Goal: Check status: Check status

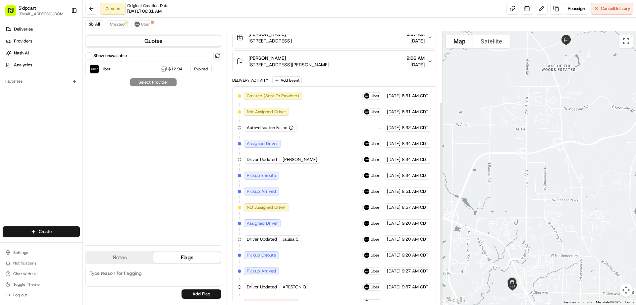
scroll to position [95, 0]
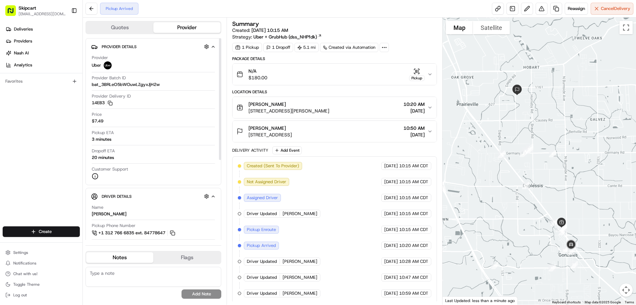
scroll to position [2, 0]
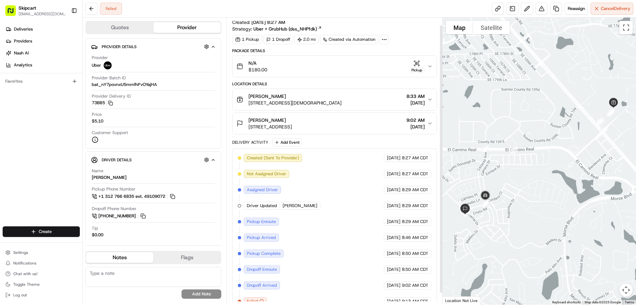
scroll to position [21, 0]
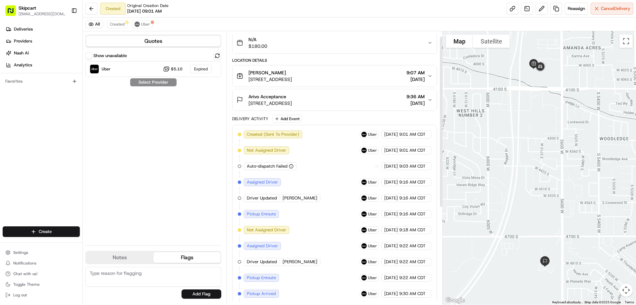
scroll to position [162, 0]
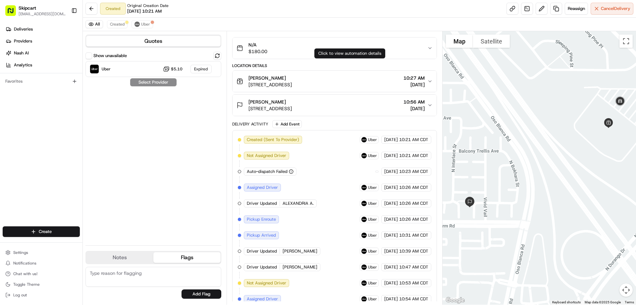
scroll to position [114, 0]
